Goal: Check status: Check status

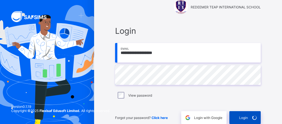
scroll to position [11, 0]
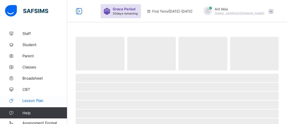
click at [31, 100] on span "Lesson Plan" at bounding box center [44, 101] width 45 height 4
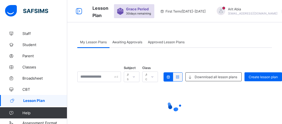
click at [123, 42] on span "Awaiting Approvals" at bounding box center [127, 42] width 30 height 4
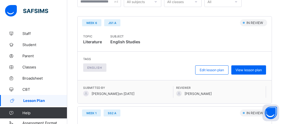
scroll to position [123, 0]
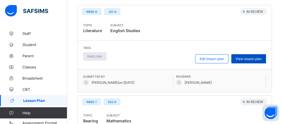
click at [252, 59] on span "View lesson plan" at bounding box center [249, 59] width 26 height 4
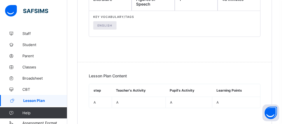
scroll to position [165, 0]
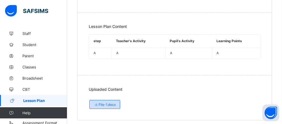
click at [108, 100] on div "File-1.docx" at bounding box center [104, 104] width 31 height 9
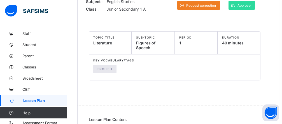
scroll to position [8, 0]
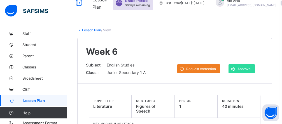
click at [41, 99] on span "Lesson Plan" at bounding box center [45, 101] width 44 height 4
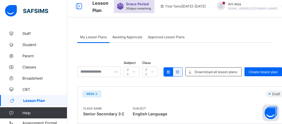
scroll to position [8, 0]
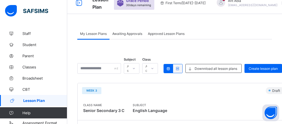
click at [135, 34] on span "Awaiting Approvals" at bounding box center [127, 34] width 30 height 4
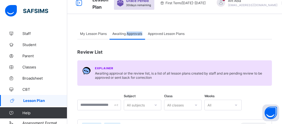
click at [136, 34] on span "Awaiting Approvals" at bounding box center [127, 34] width 30 height 4
click at [122, 34] on span "Awaiting Approvals" at bounding box center [127, 34] width 30 height 4
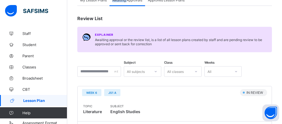
scroll to position [0, 0]
